Goal: Task Accomplishment & Management: Manage account settings

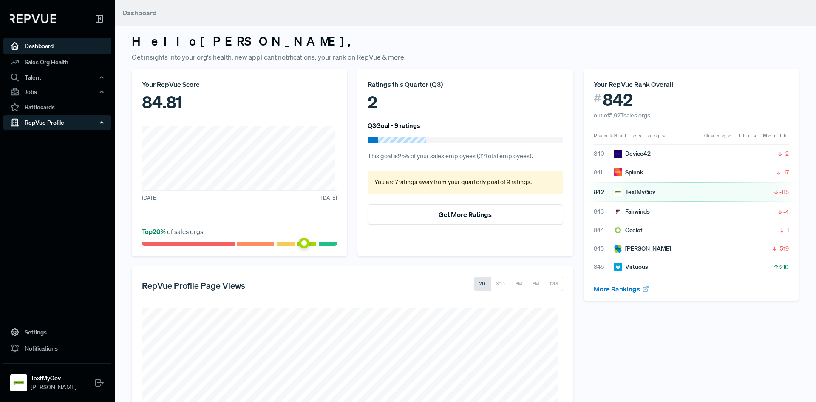
click at [45, 123] on div "RepVue Profile" at bounding box center [57, 122] width 108 height 14
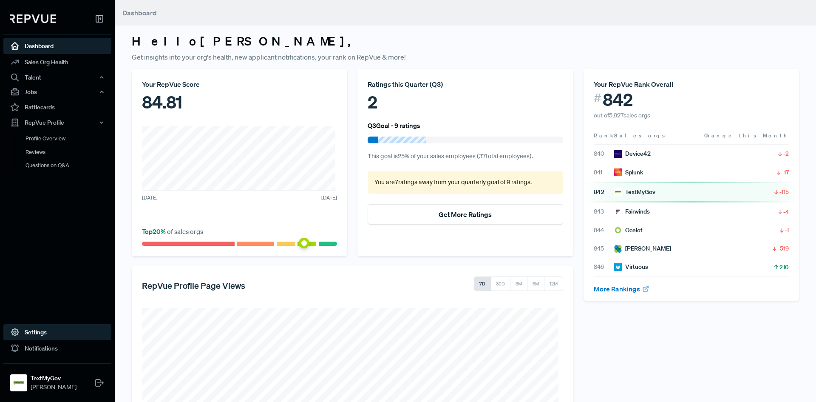
click at [42, 326] on link "Settings" at bounding box center [57, 332] width 108 height 16
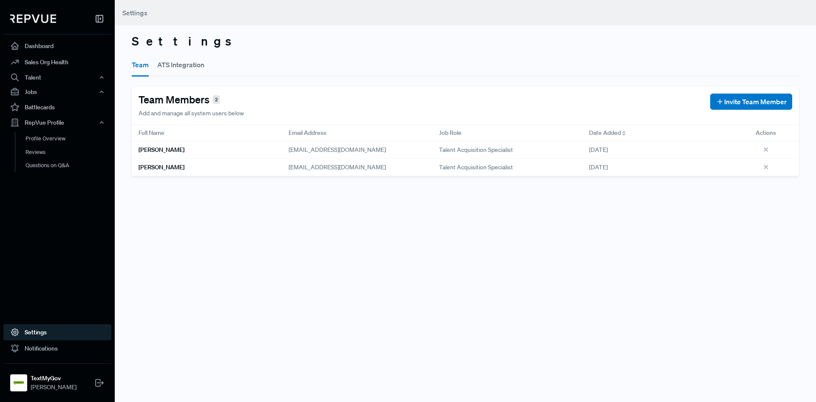
click at [170, 71] on button "ATS Integration" at bounding box center [180, 65] width 47 height 24
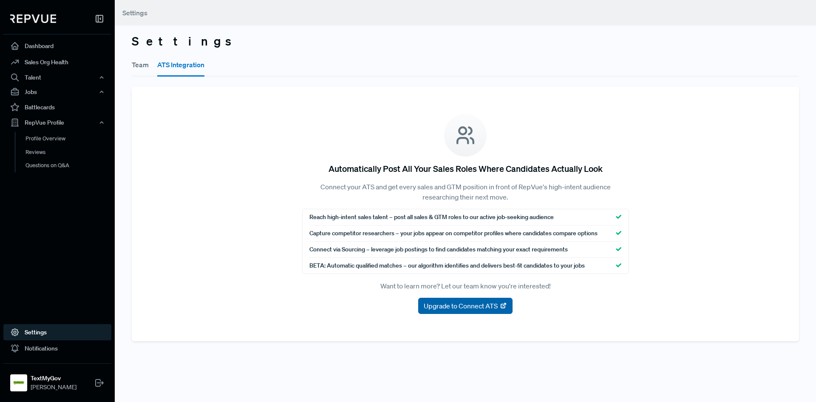
click at [476, 305] on span "Upgrade to Connect ATS" at bounding box center [461, 305] width 74 height 10
click at [148, 63] on button "Team" at bounding box center [140, 65] width 17 height 24
